Goal: Task Accomplishment & Management: Complete application form

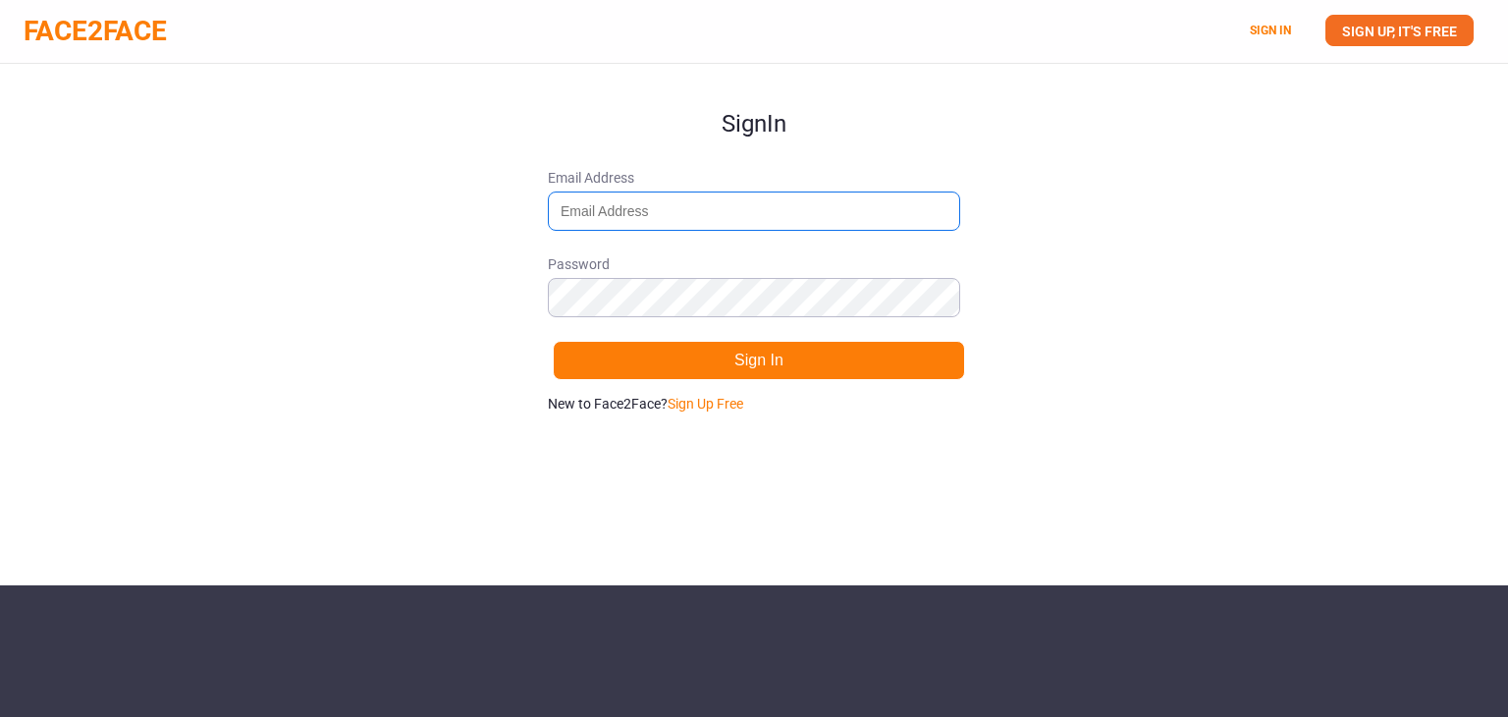
drag, startPoint x: 0, startPoint y: 0, endPoint x: 651, endPoint y: 220, distance: 687.1
click at [651, 220] on input "Email Address" at bounding box center [754, 210] width 412 height 39
type input "[DOMAIN_NAME][EMAIL_ADDRESS][DOMAIN_NAME]"
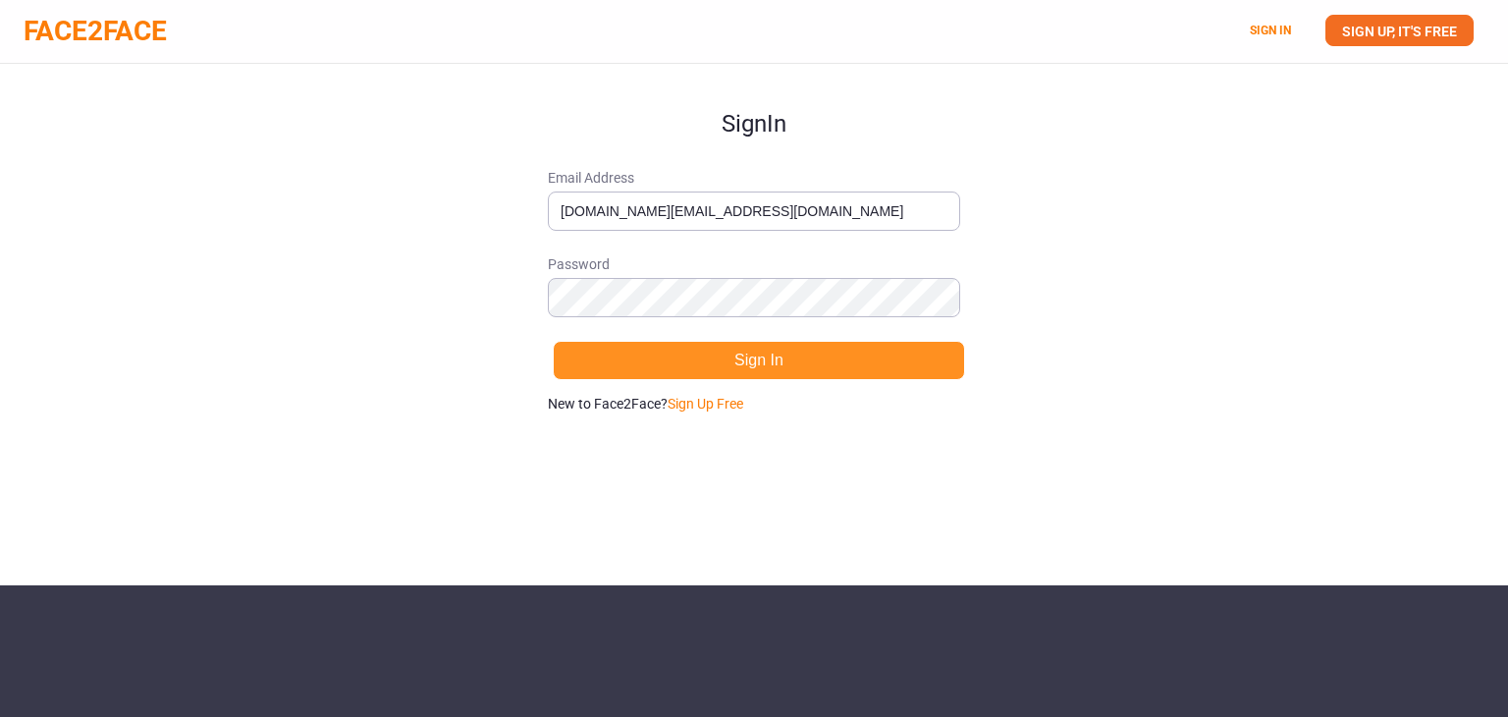
click at [762, 367] on button "Sign In" at bounding box center [759, 360] width 412 height 39
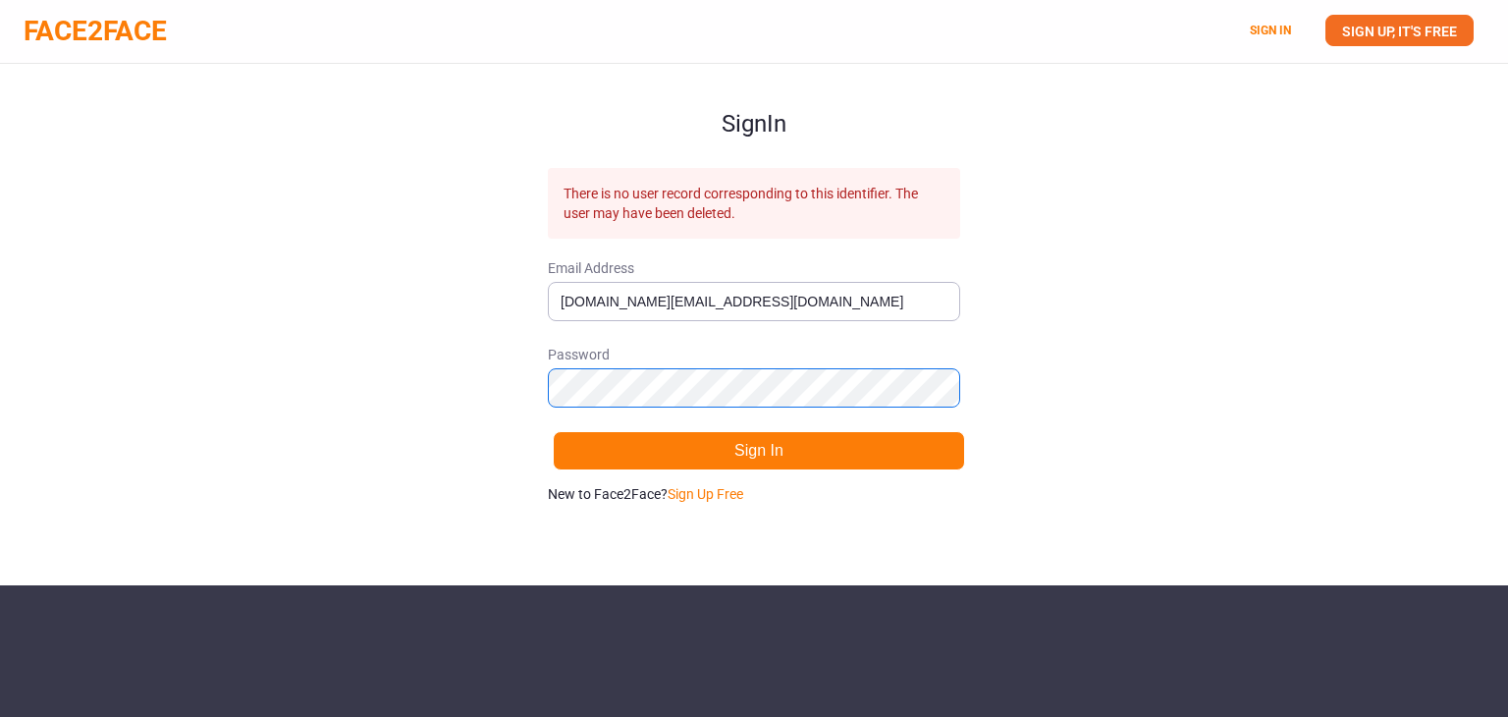
click at [354, 387] on div "Sign In There is no user record corresponding to this identifier. The user may …" at bounding box center [754, 324] width 1508 height 521
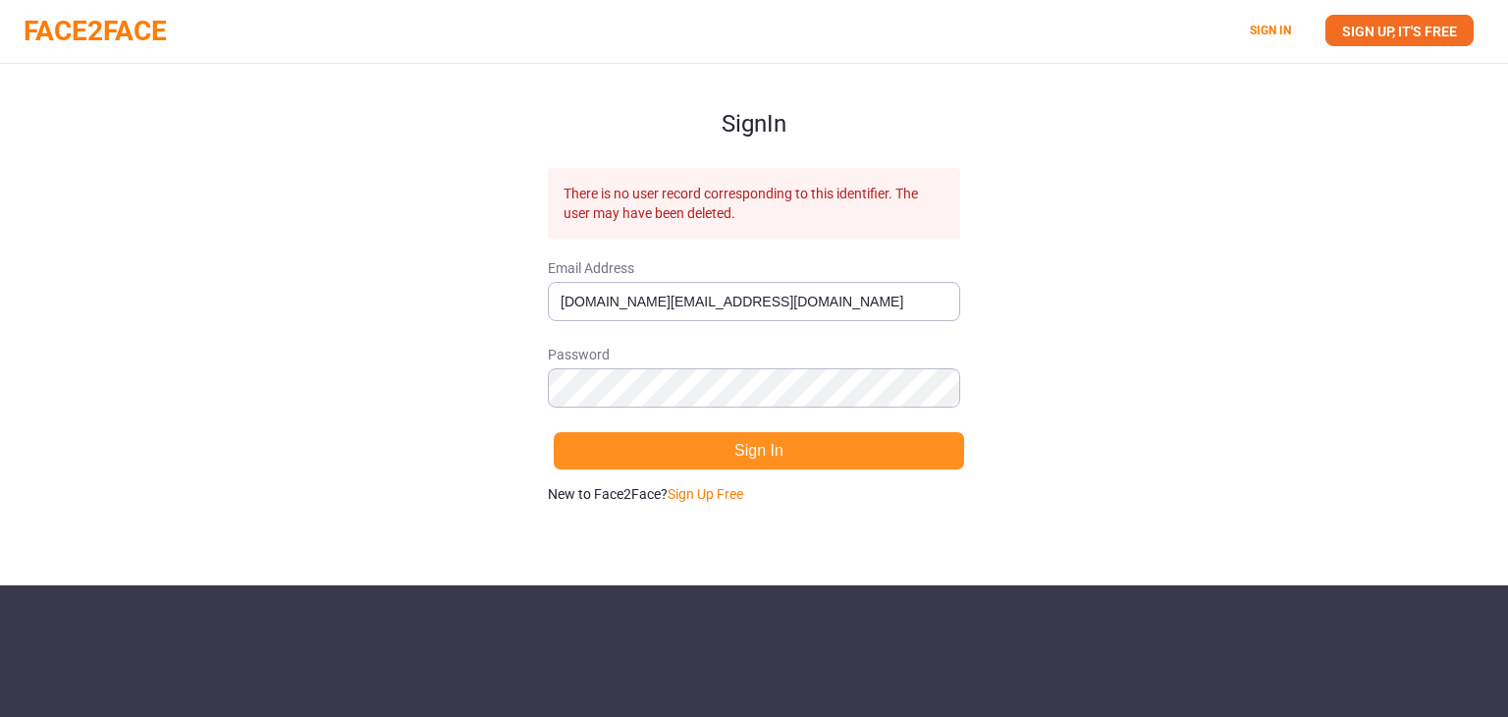
click at [594, 433] on button "Sign In" at bounding box center [759, 450] width 412 height 39
click at [907, 443] on button "Sign In" at bounding box center [759, 450] width 412 height 39
click at [93, 42] on link "FACE2FACE" at bounding box center [95, 31] width 143 height 32
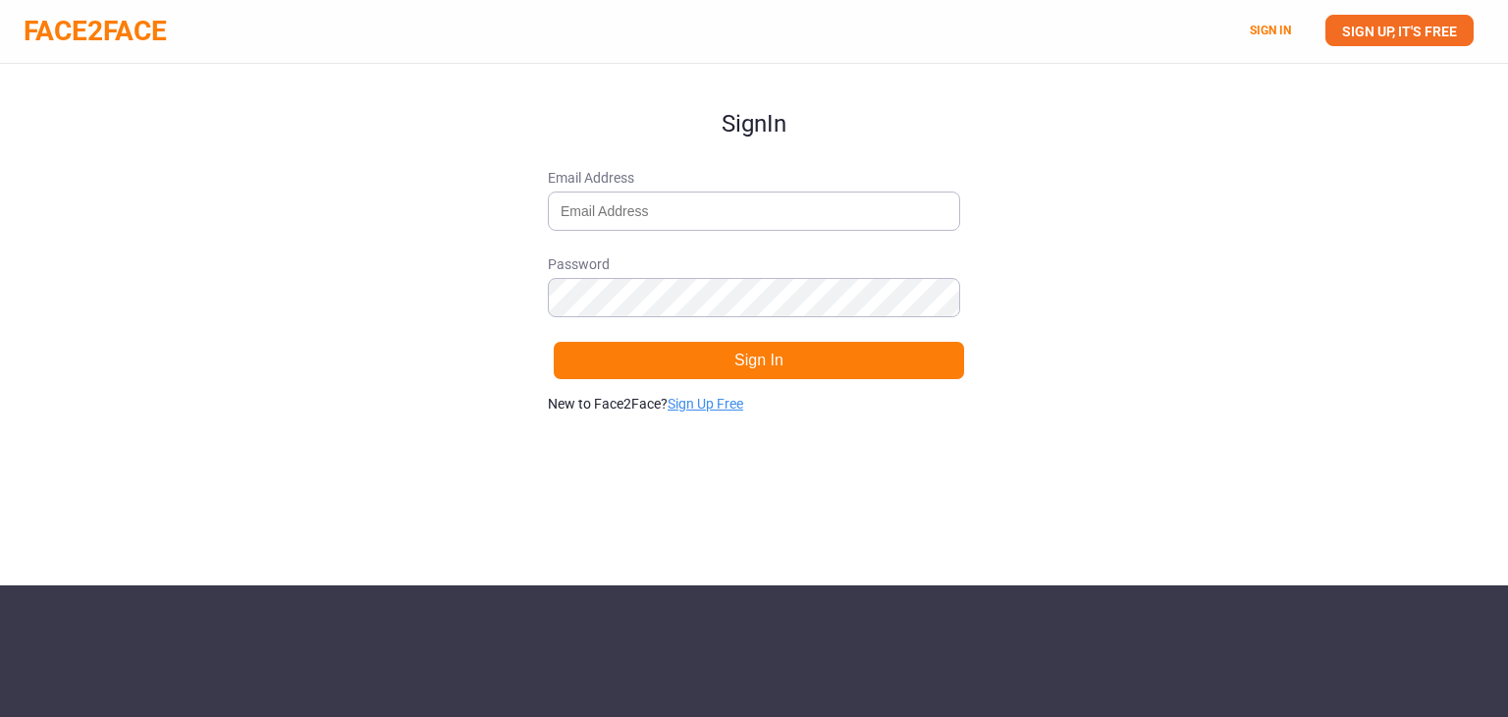
click at [722, 398] on link "Sign Up Free" at bounding box center [706, 404] width 76 height 16
click at [726, 405] on link "Sign in." at bounding box center [727, 404] width 44 height 16
click at [727, 404] on link "Sign Up Free" at bounding box center [706, 404] width 76 height 16
click at [1392, 23] on link "SIGN UP, IT'S FREE" at bounding box center [1399, 30] width 148 height 31
click at [1346, 40] on link "SIGN UP, IT'S FREE" at bounding box center [1399, 30] width 148 height 31
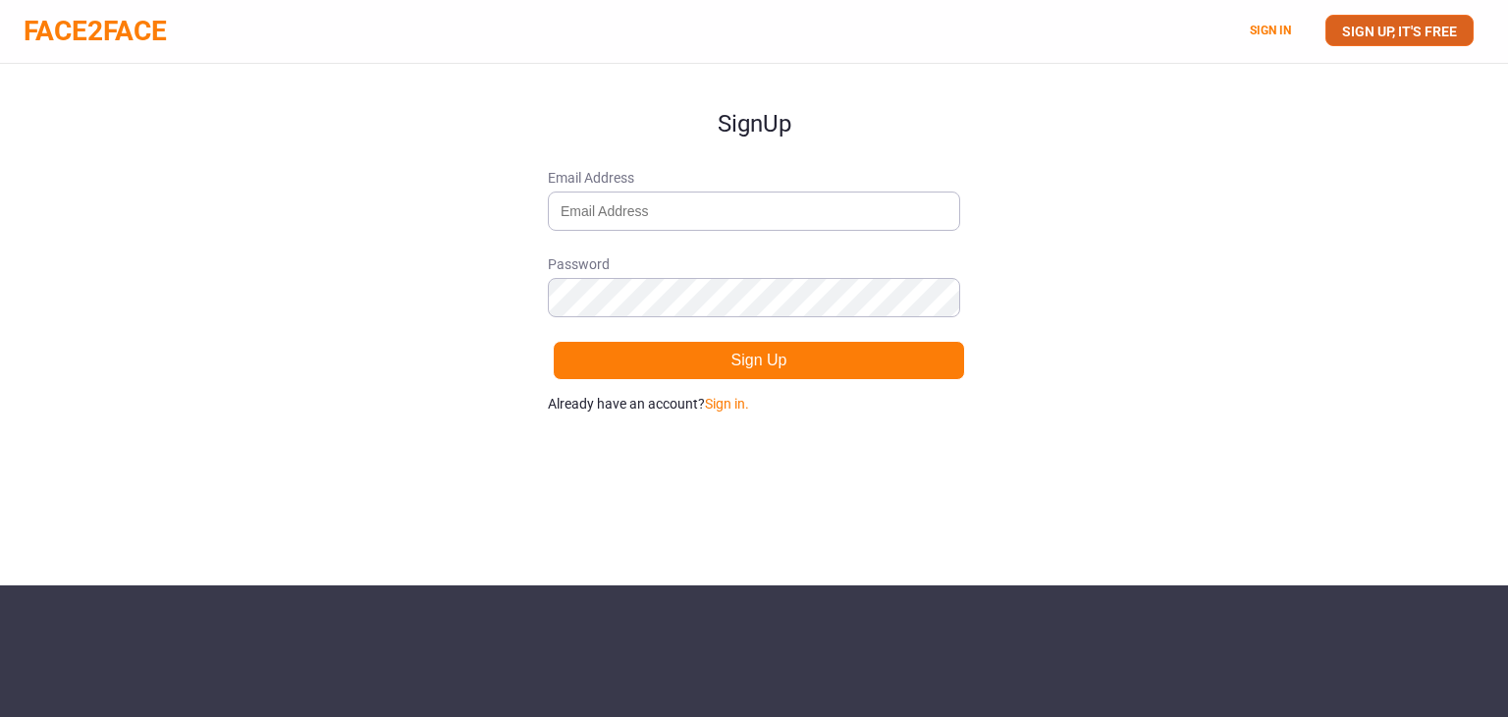
click at [1387, 27] on link "SIGN UP, IT'S FREE" at bounding box center [1399, 30] width 148 height 31
